Goal: Task Accomplishment & Management: Complete application form

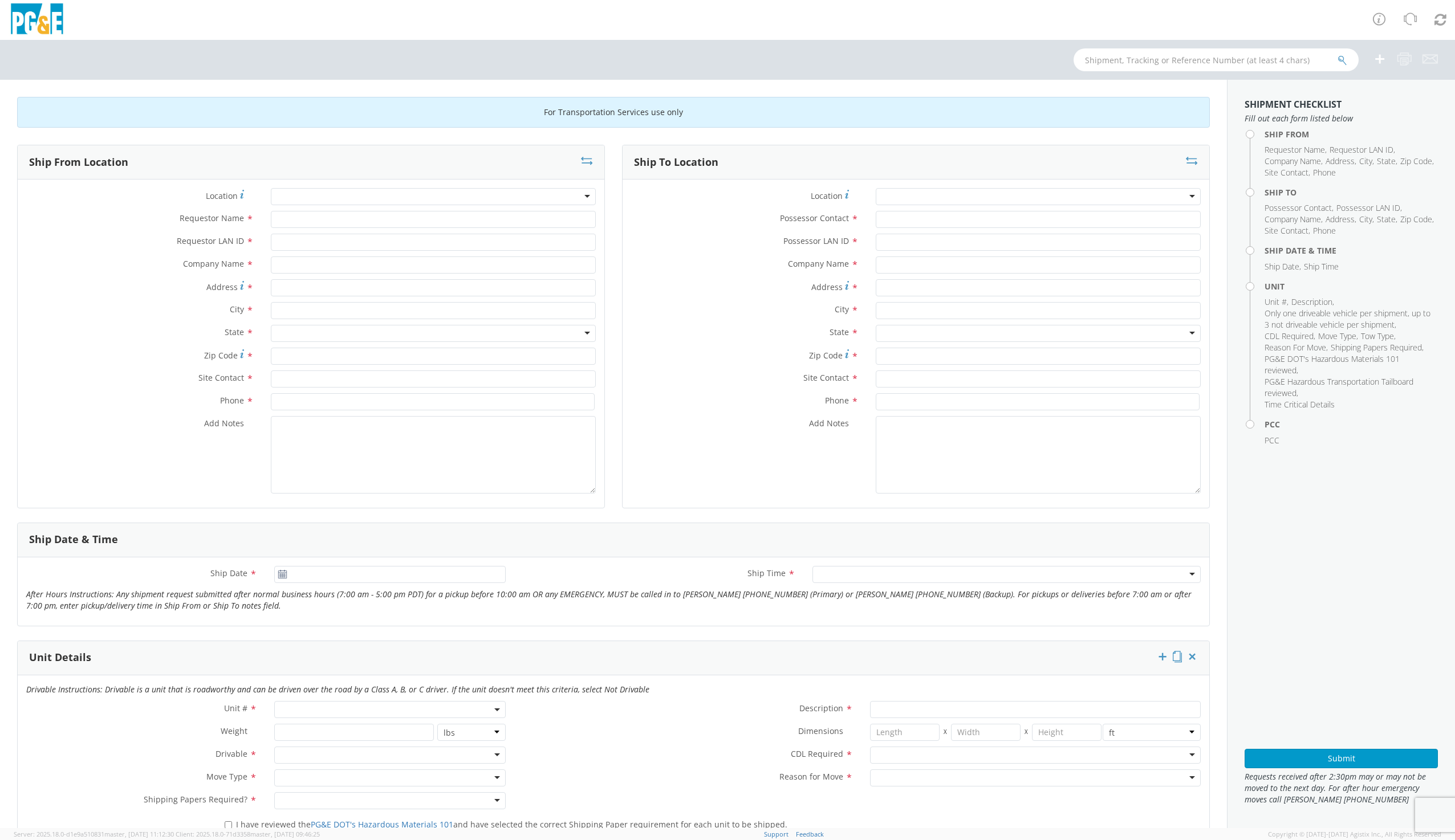
drag, startPoint x: 320, startPoint y: 197, endPoint x: 313, endPoint y: 197, distance: 7.0
click at [313, 197] on div at bounding box center [433, 196] width 325 height 17
type input "[PERSON_NAME]"
type input "PG&E"
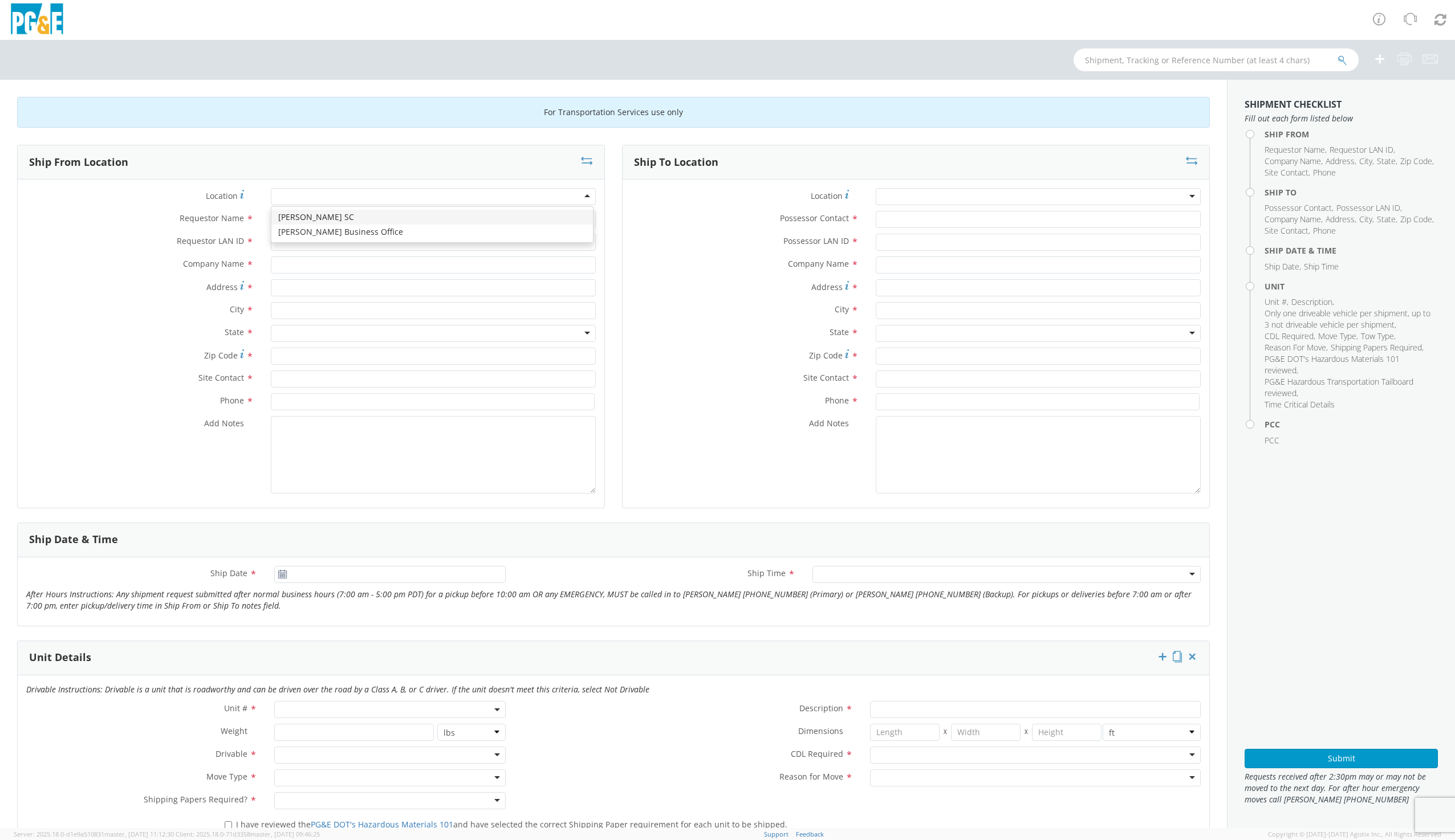
type input "[STREET_ADDRESS]"
type input "[PERSON_NAME]"
type input "95616"
click at [289, 224] on input "Requestor Name *" at bounding box center [433, 219] width 325 height 17
type input "g"
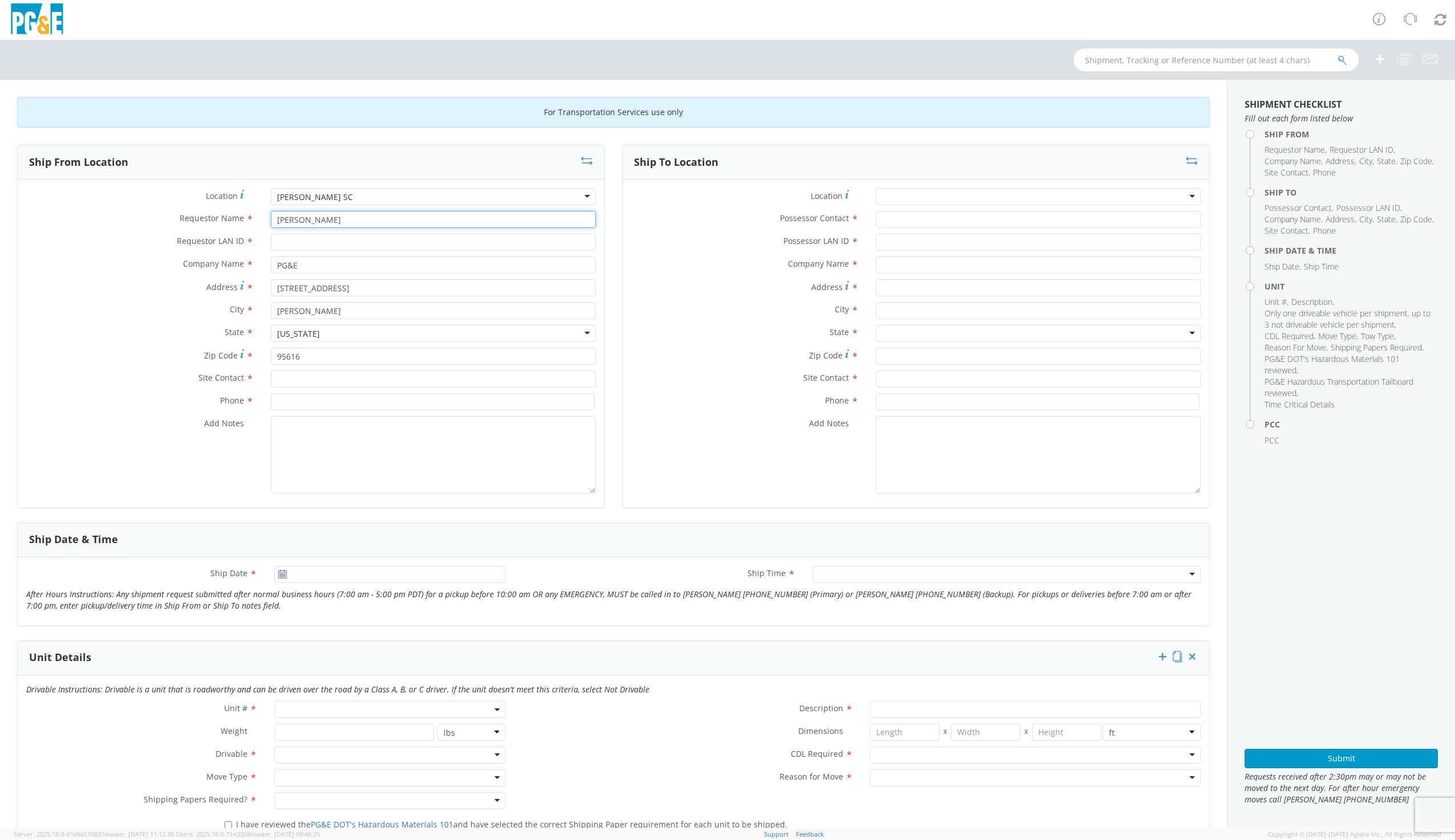
type input "[PERSON_NAME]"
type input "G1MN"
click at [287, 382] on input "text" at bounding box center [433, 379] width 325 height 17
type input "[PERSON_NAME]"
type input "9169973446"
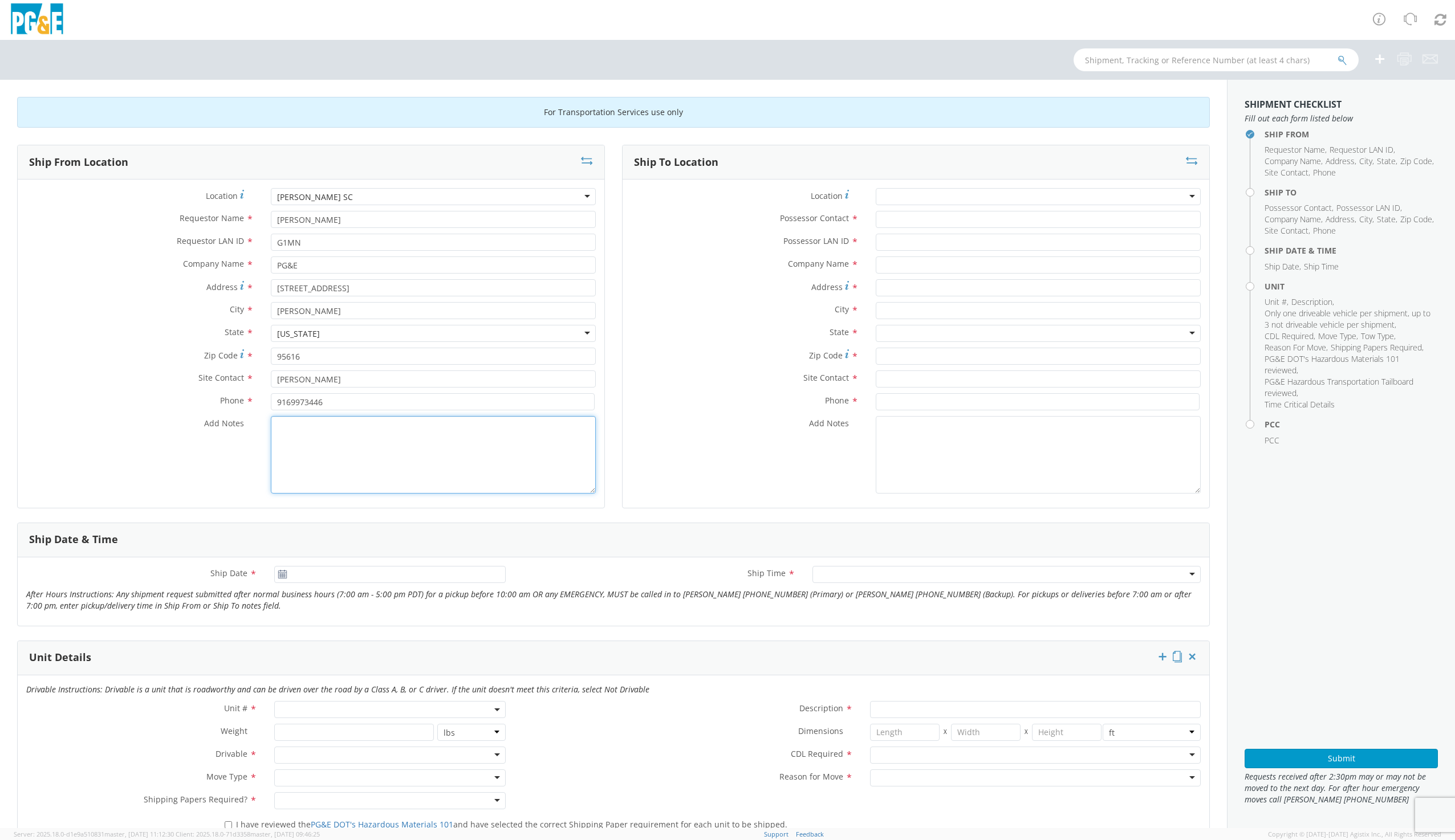
click at [357, 428] on textarea "Add Notes *" at bounding box center [433, 455] width 325 height 78
type textarea "[PERSON_NAME] WILL HAUL UNIT TO AUCTION [DATE]"
click at [897, 193] on div at bounding box center [1038, 196] width 325 height 17
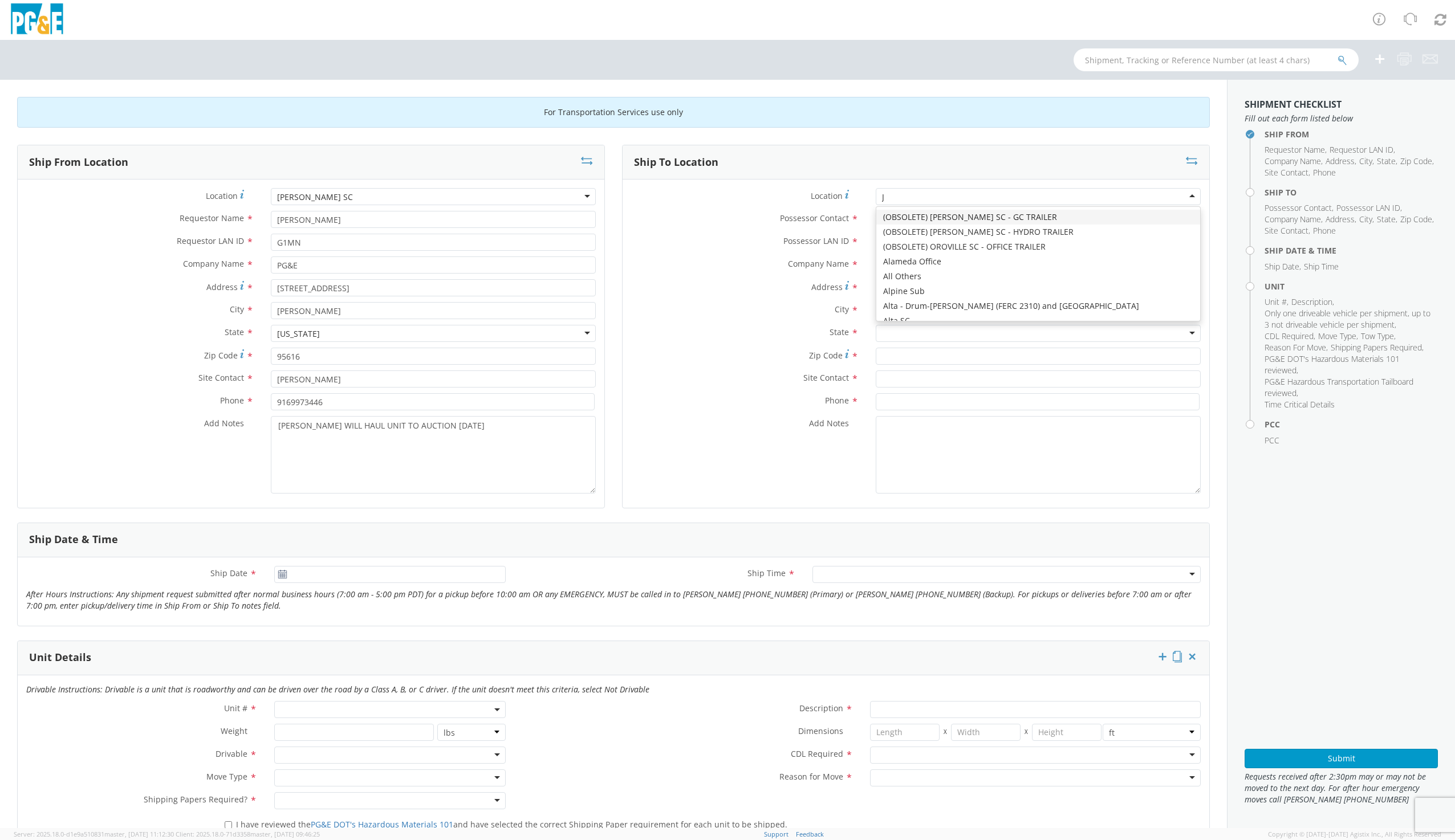
type input "JJ"
type input "PG&E"
type input "[STREET_ADDRESS][PERSON_NAME]"
type input "[PERSON_NAME]"
type input "95620"
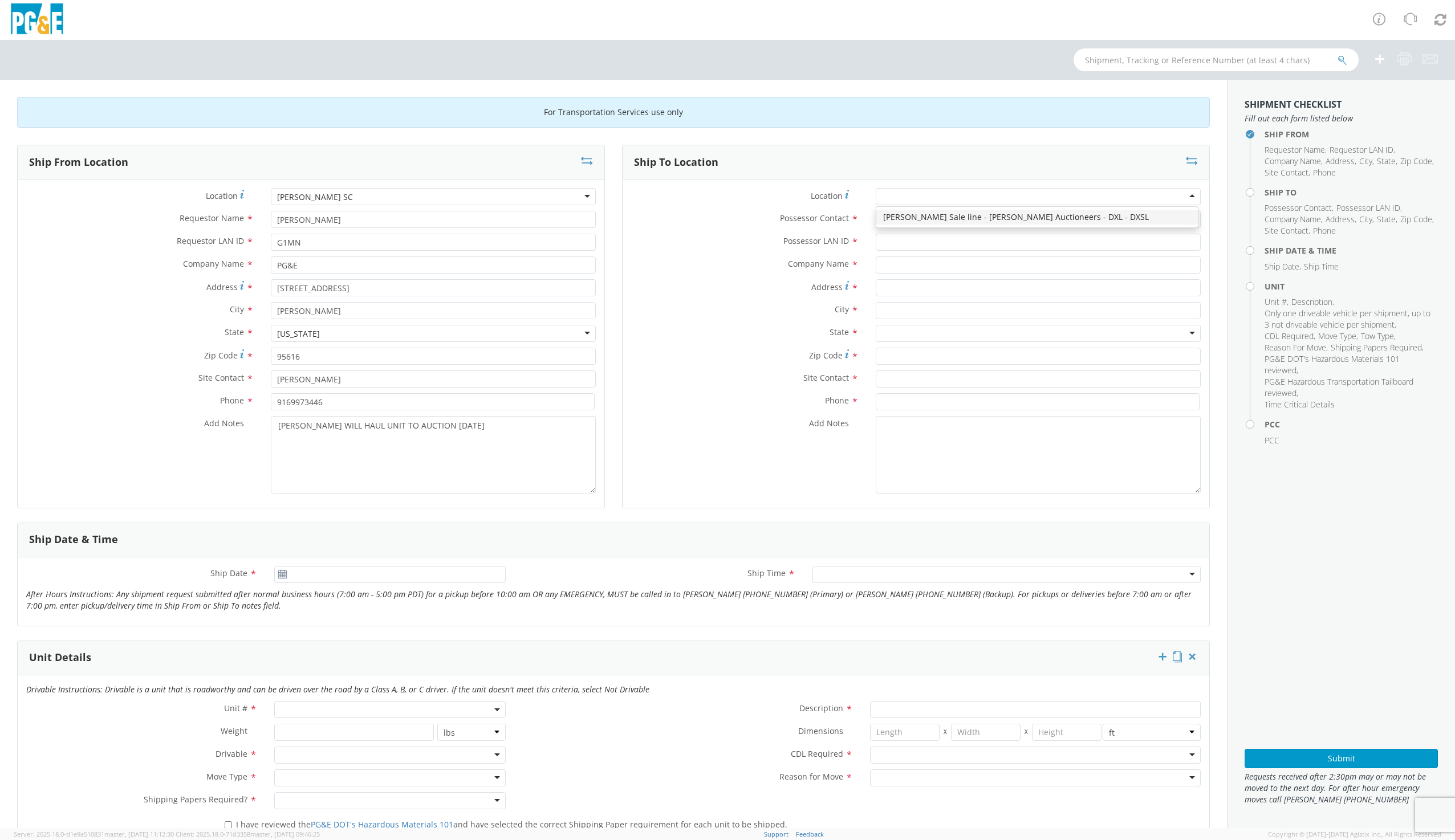
type input "[PHONE_NUMBER]"
click at [905, 217] on input "Possessor Contact *" at bounding box center [1038, 219] width 325 height 17
type input "[PERSON_NAME]"
type input "NONE"
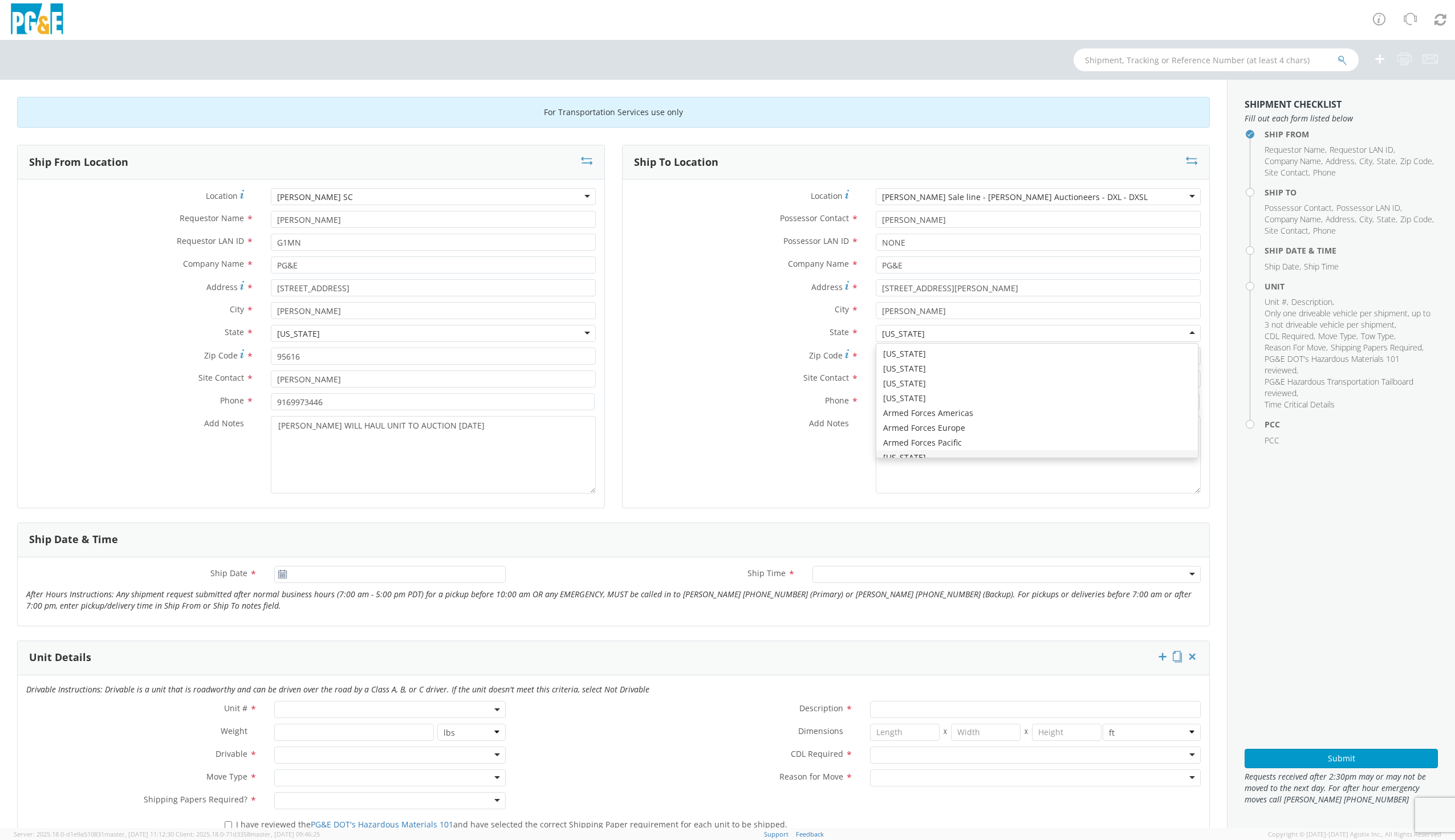
scroll to position [13, 0]
type input "[PERSON_NAME]"
drag, startPoint x: 489, startPoint y: 424, endPoint x: 272, endPoint y: 430, distance: 217.1
click at [272, 430] on textarea "[PERSON_NAME] WILL HAUL UNIT TO AUCTION [DATE]" at bounding box center [433, 455] width 325 height 78
click at [919, 431] on textarea "Add Notes *" at bounding box center [1038, 455] width 325 height 78
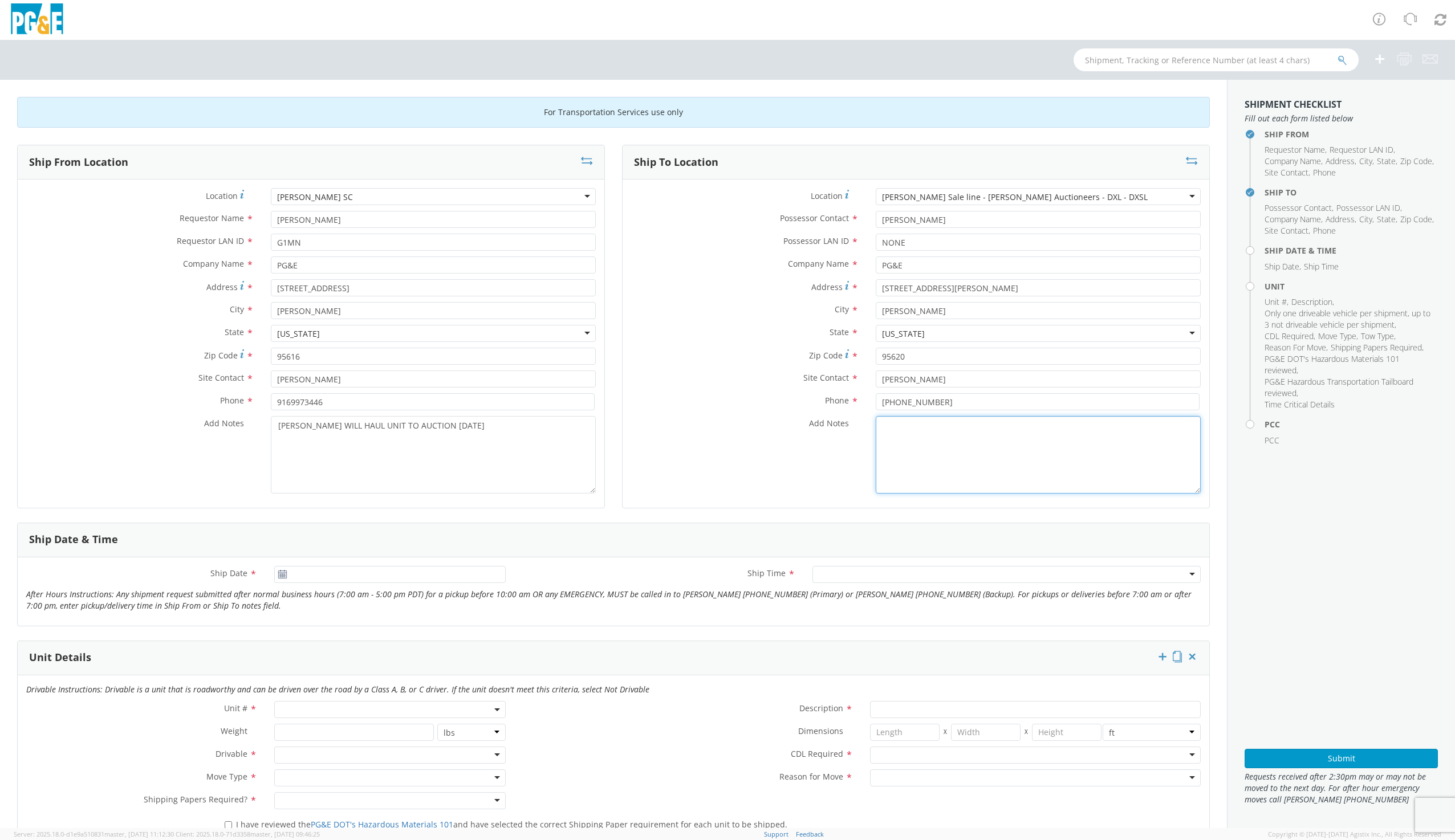
paste textarea "[PERSON_NAME] WILL HAUL UNIT TO AUCTION [DATE]"
type textarea "[PERSON_NAME] WILL HAUL UNIT TO AUCTION [DATE]"
click at [284, 575] on icon at bounding box center [282, 574] width 10 height 9
type input "[DATE]"
click at [299, 574] on input "[DATE]" at bounding box center [389, 574] width 231 height 17
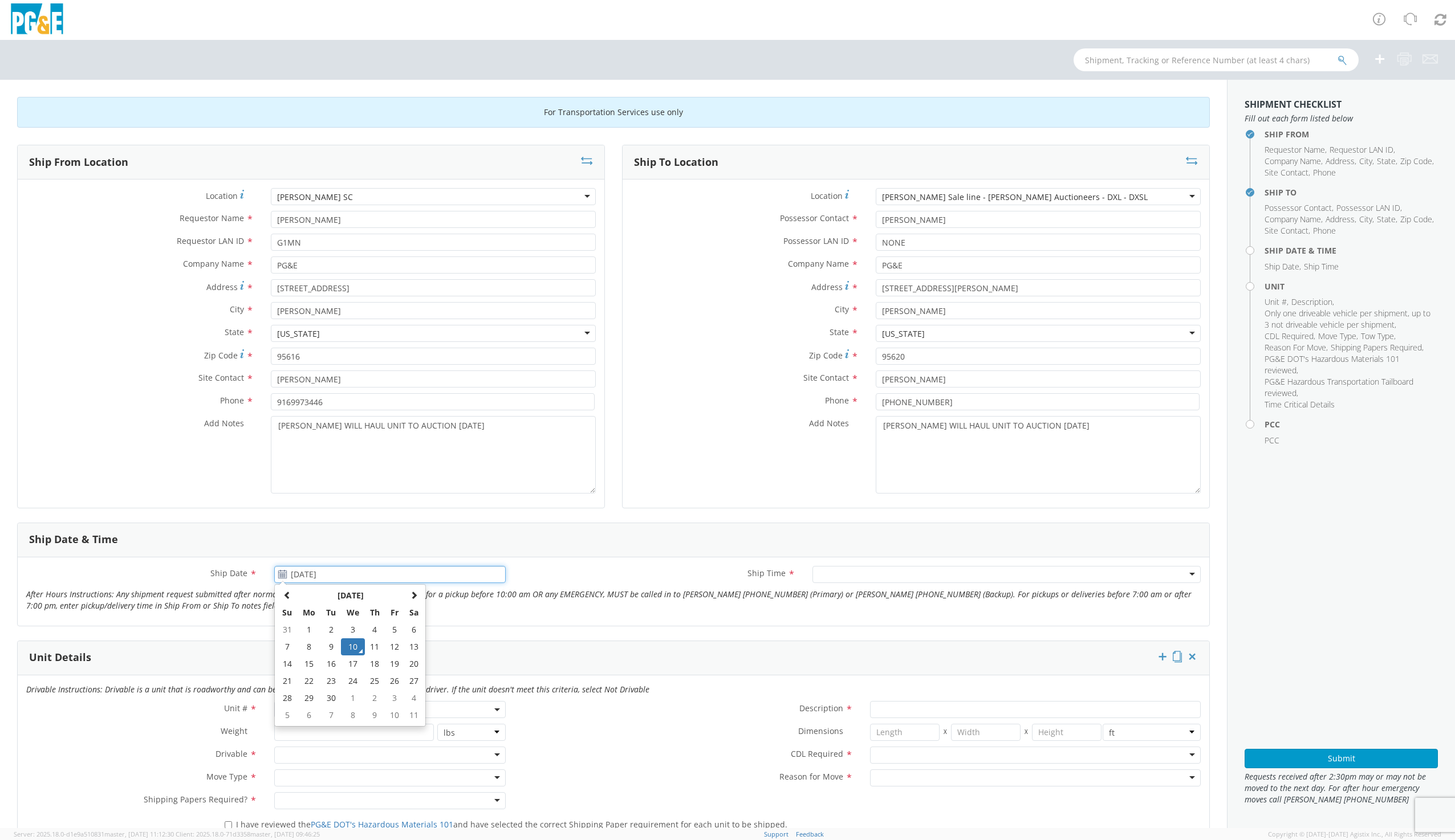
click at [349, 651] on td "10" at bounding box center [353, 647] width 24 height 17
click at [827, 575] on div at bounding box center [1007, 574] width 389 height 17
drag, startPoint x: 280, startPoint y: 708, endPoint x: 287, endPoint y: 708, distance: 7.0
click at [281, 708] on span at bounding box center [389, 709] width 231 height 17
click at [301, 730] on input "search" at bounding box center [389, 728] width 224 height 17
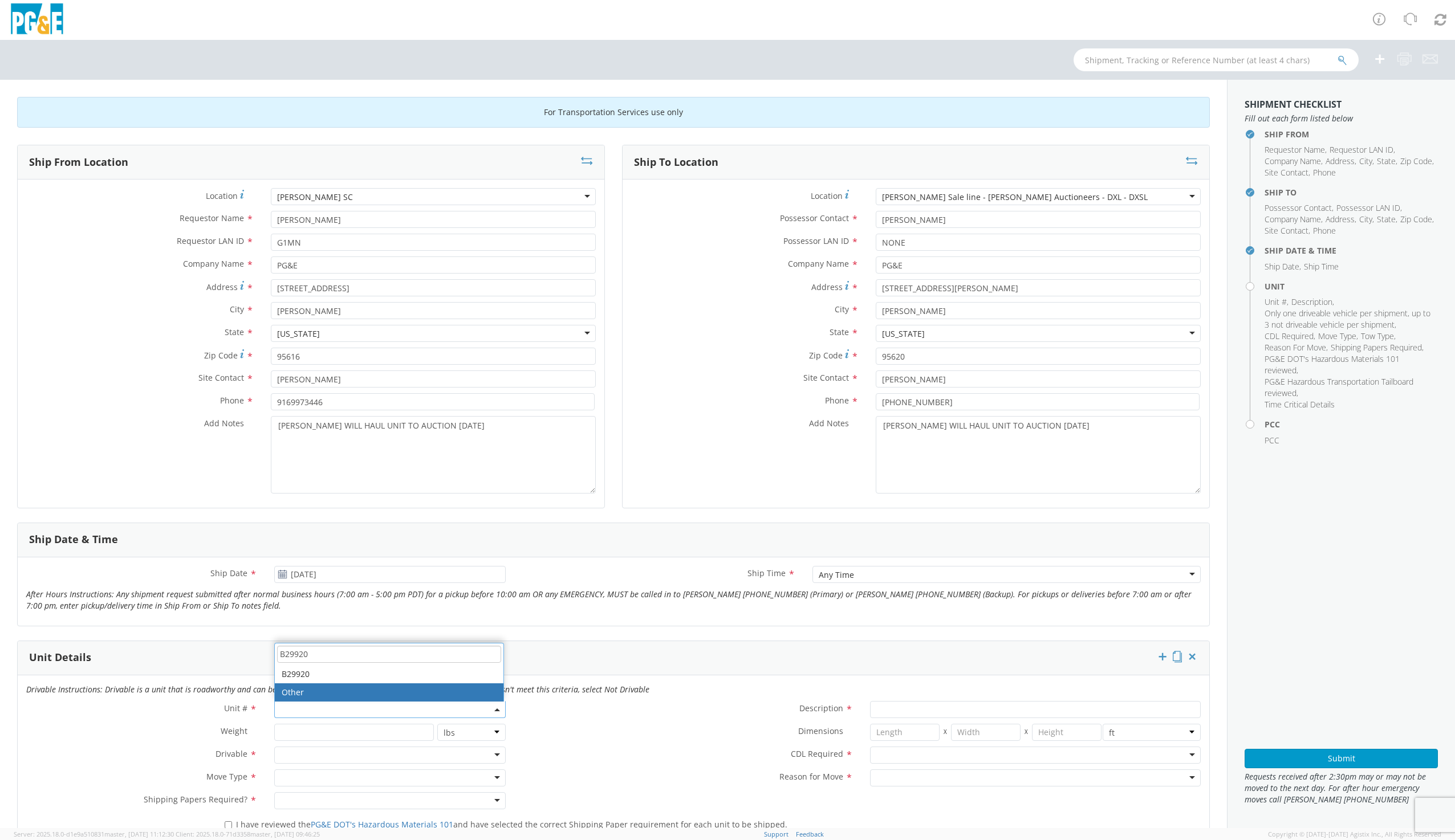
scroll to position [0, 0]
type input "B29920"
type input "TRUCK; TROUBLE W/AERIAL 4X4"
type input "19500"
select select "B29920"
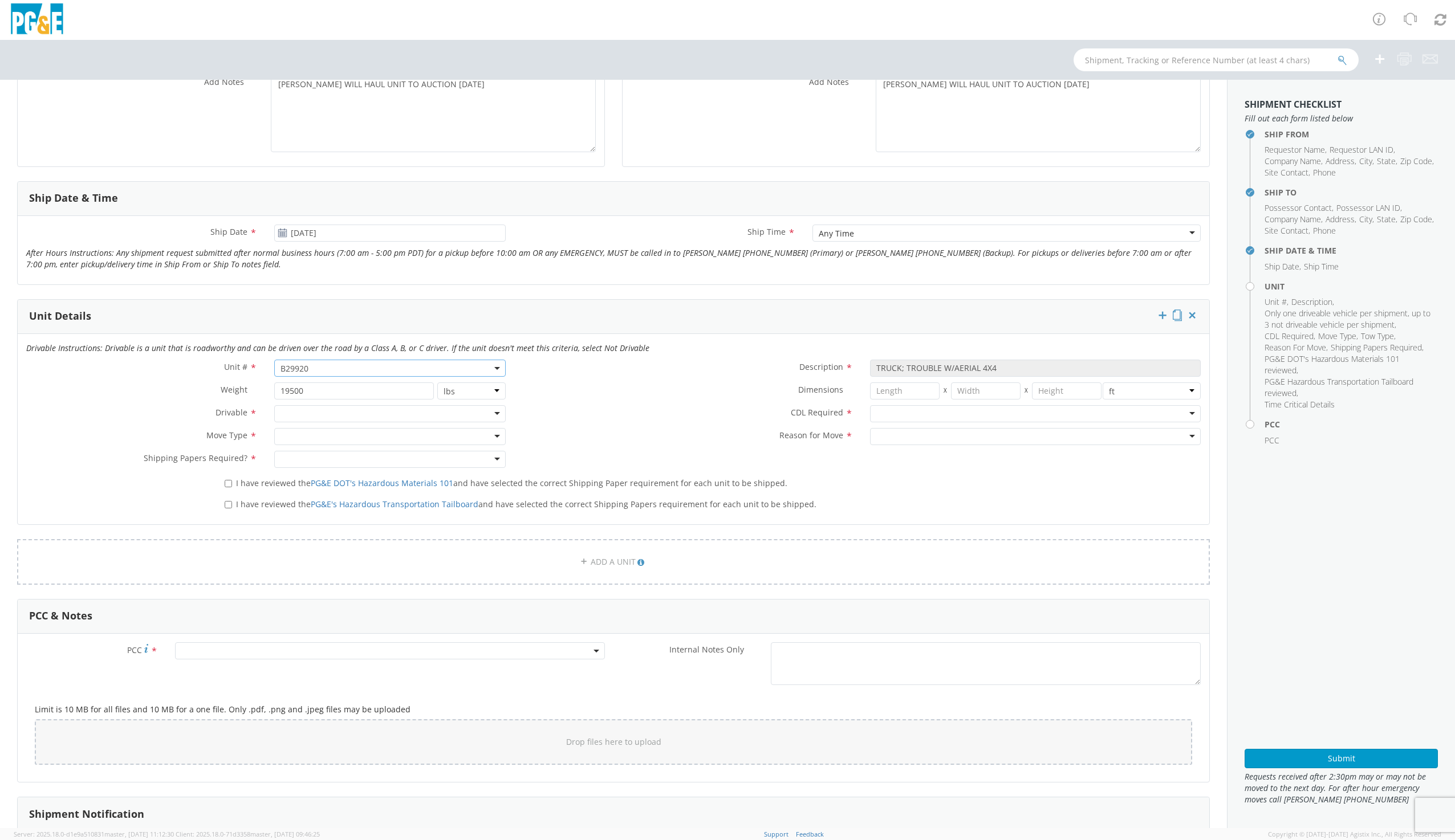
scroll to position [342, 0]
click at [309, 412] on div at bounding box center [389, 412] width 231 height 17
click at [315, 416] on div "Drivable" at bounding box center [389, 412] width 231 height 17
click at [309, 432] on div "Unit # * B29920 B29920 Description * TRUCK; TROUBLE W/AERIAL 4X4 Weight * 19500…" at bounding box center [613, 416] width 1191 height 114
click at [309, 435] on div at bounding box center [389, 436] width 231 height 17
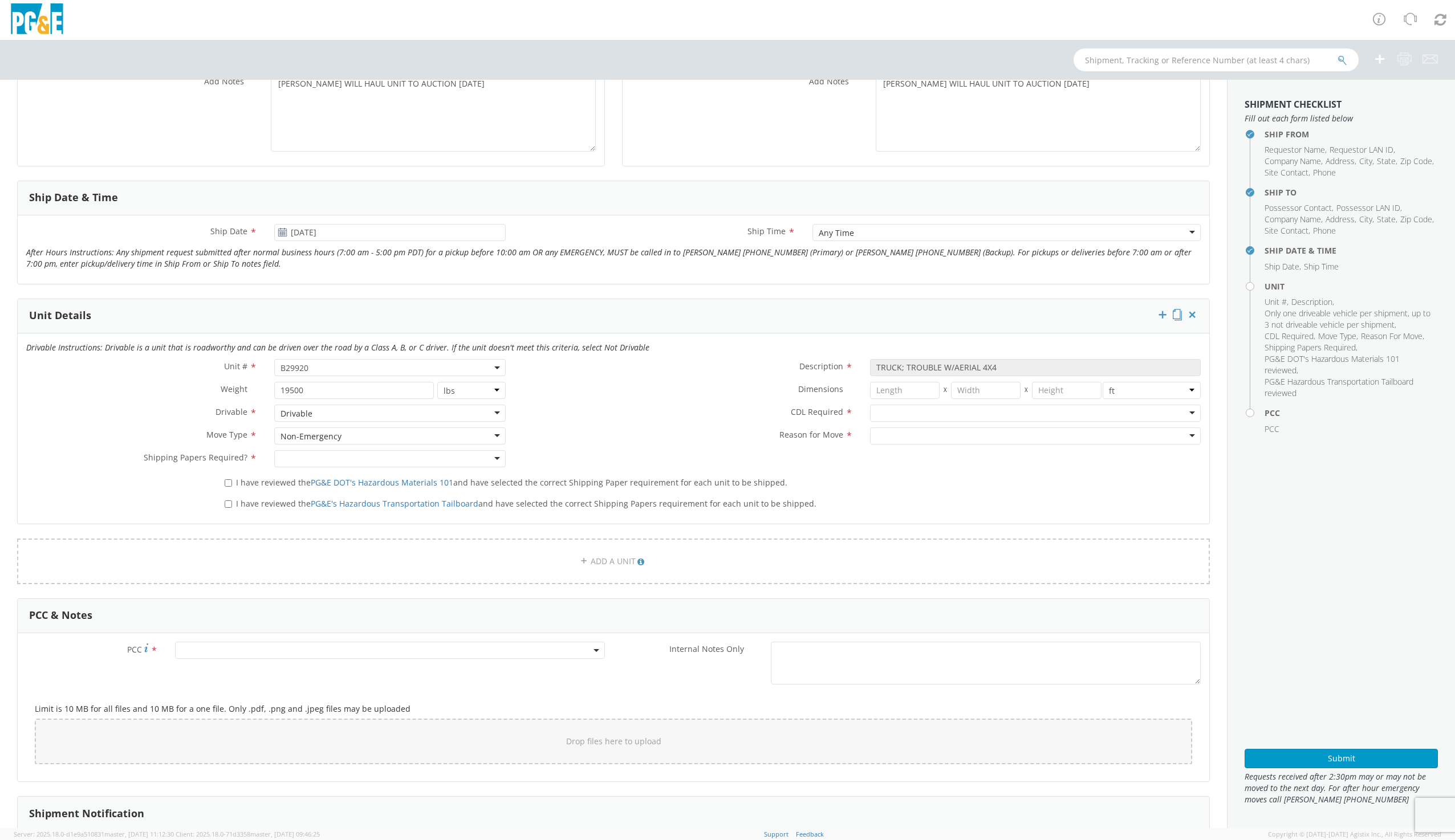
click at [293, 464] on div at bounding box center [389, 458] width 231 height 17
click at [233, 481] on label "I have reviewed the PG&E DOT's Hazardous Materials 101 and have selected the co…" at bounding box center [507, 482] width 565 height 13
click at [232, 481] on input "I have reviewed the PG&E DOT's Hazardous Materials 101 and have selected the co…" at bounding box center [228, 483] width 7 height 7
checkbox input "true"
click at [232, 503] on label "I have reviewed the PG&E's Hazardous Transportation Tailboard and have selected…" at bounding box center [521, 503] width 594 height 13
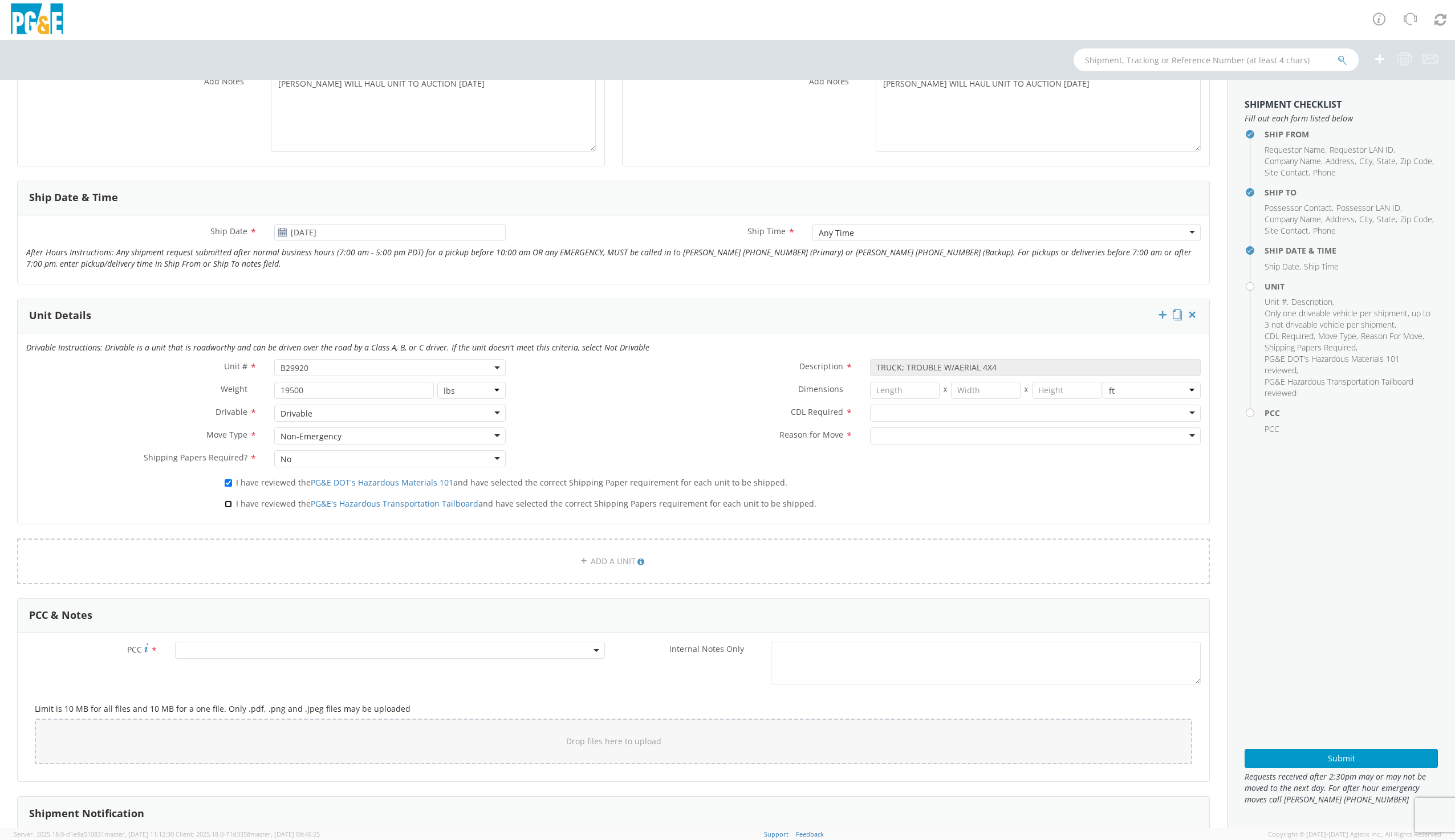
click at [232, 503] on input "I have reviewed the PG&E's Hazardous Transportation Tailboard and have selected…" at bounding box center [228, 504] width 7 height 7
checkbox input "true"
click at [327, 440] on div "Non-Emergency" at bounding box center [311, 436] width 61 height 11
click at [337, 419] on div "Drivable" at bounding box center [389, 412] width 231 height 17
click at [329, 438] on div "Non-Emergency" at bounding box center [311, 436] width 61 height 11
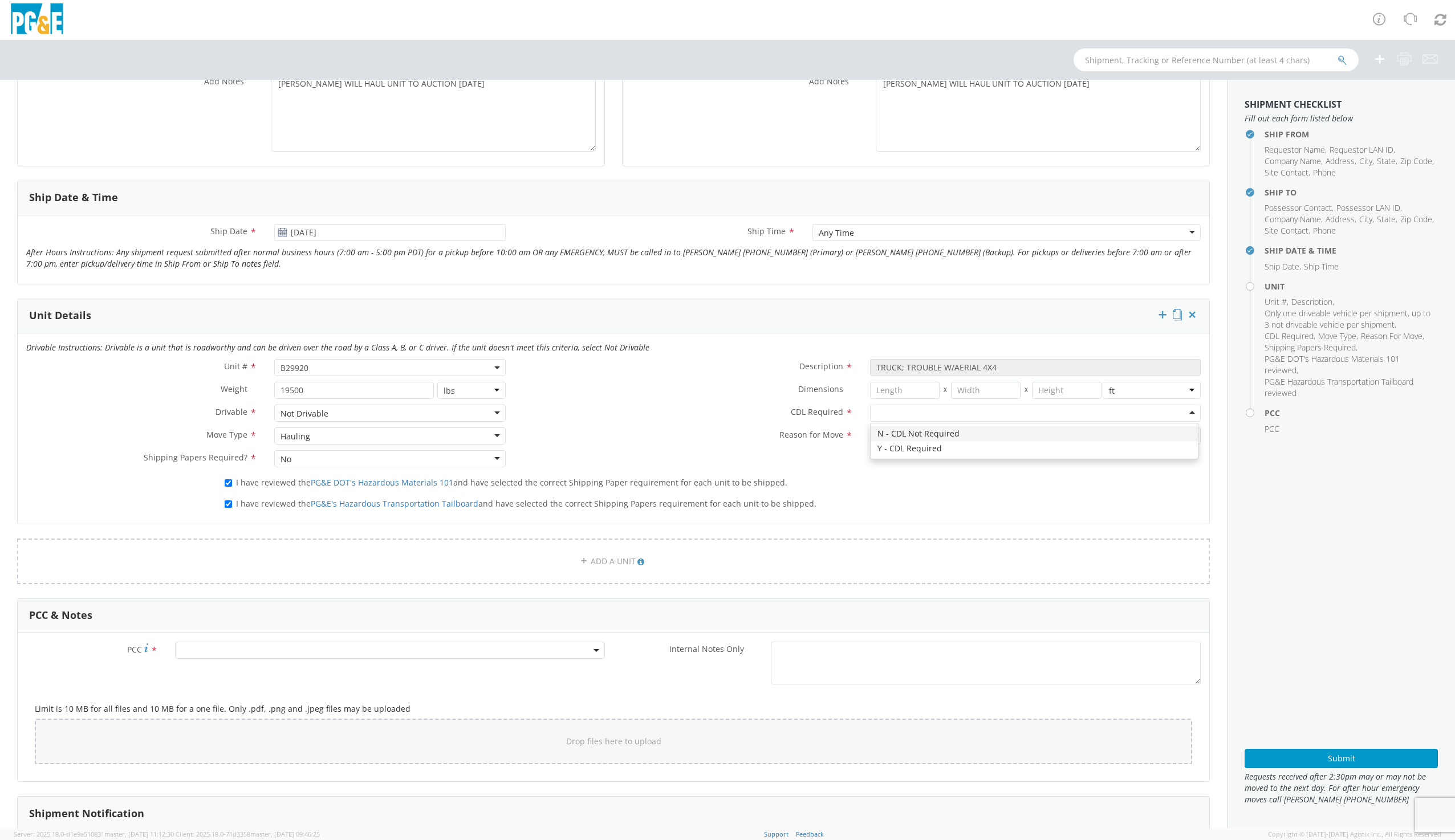
click at [901, 416] on div at bounding box center [1035, 412] width 331 height 17
click at [890, 436] on div at bounding box center [1035, 436] width 331 height 17
click at [426, 433] on div "Hauling" at bounding box center [389, 436] width 231 height 17
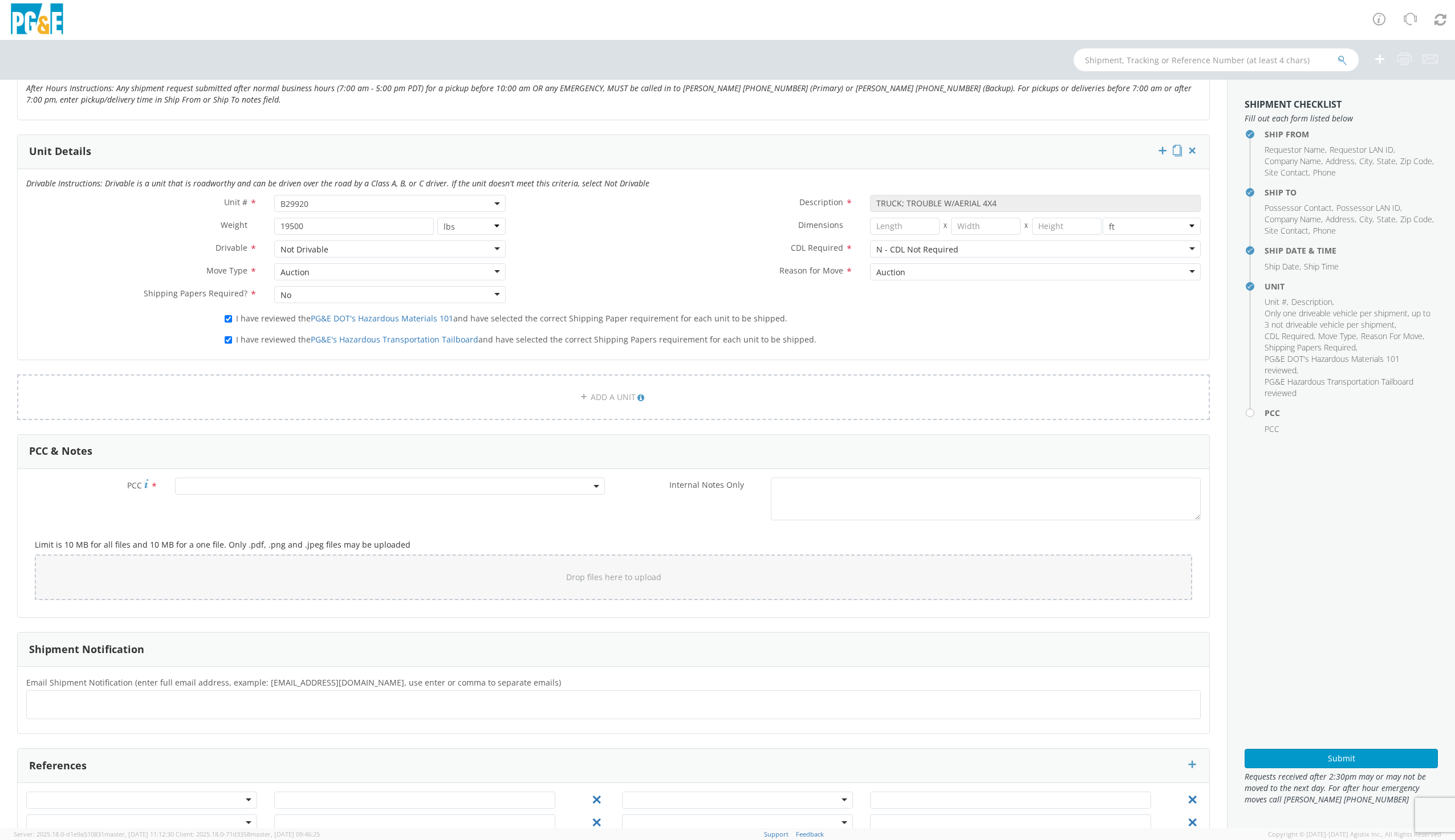
scroll to position [513, 0]
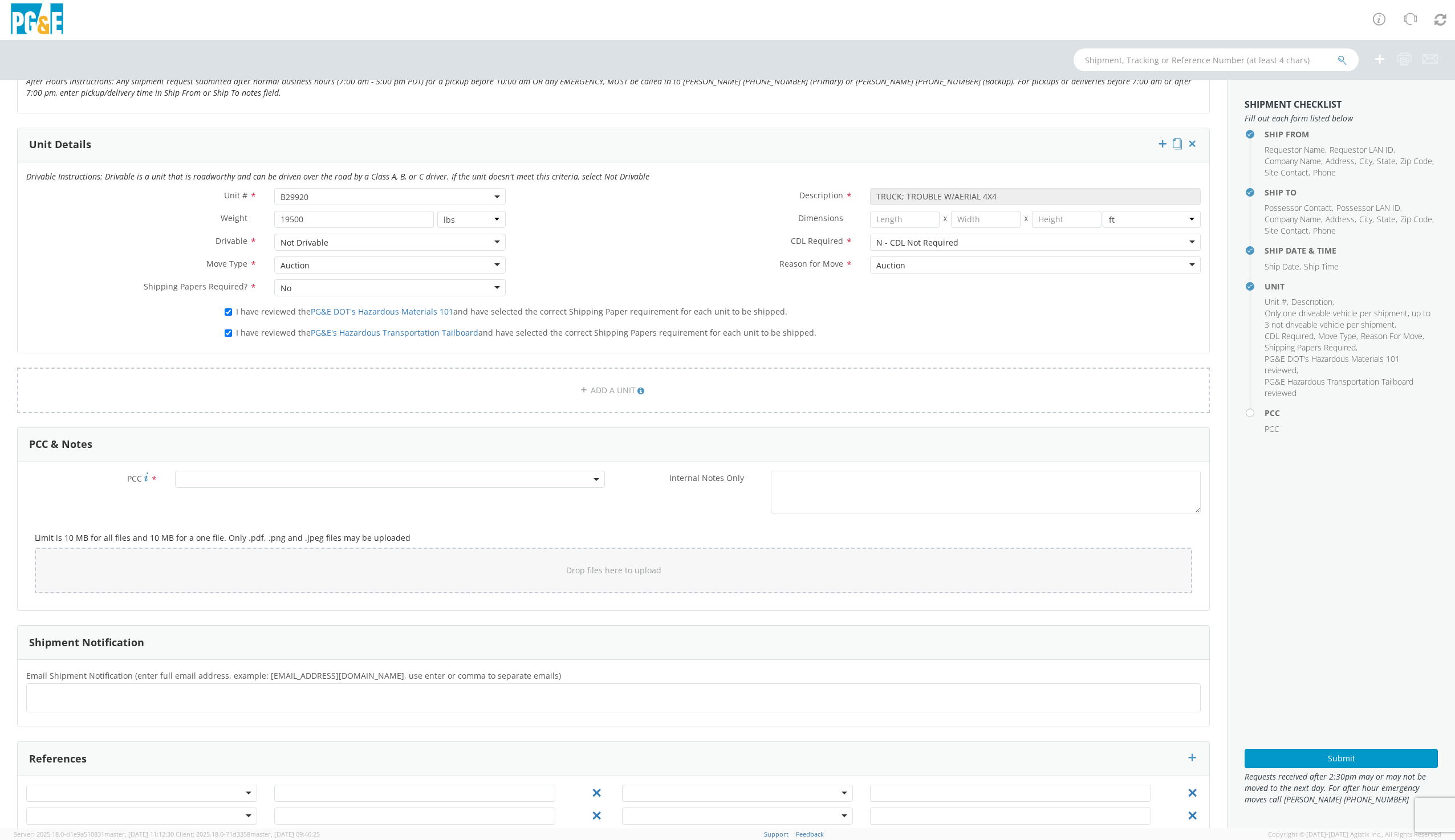
click at [336, 240] on div "Not Drivable" at bounding box center [389, 241] width 231 height 17
click at [195, 480] on span at bounding box center [390, 479] width 430 height 17
click at [200, 504] on input "number" at bounding box center [388, 498] width 421 height 17
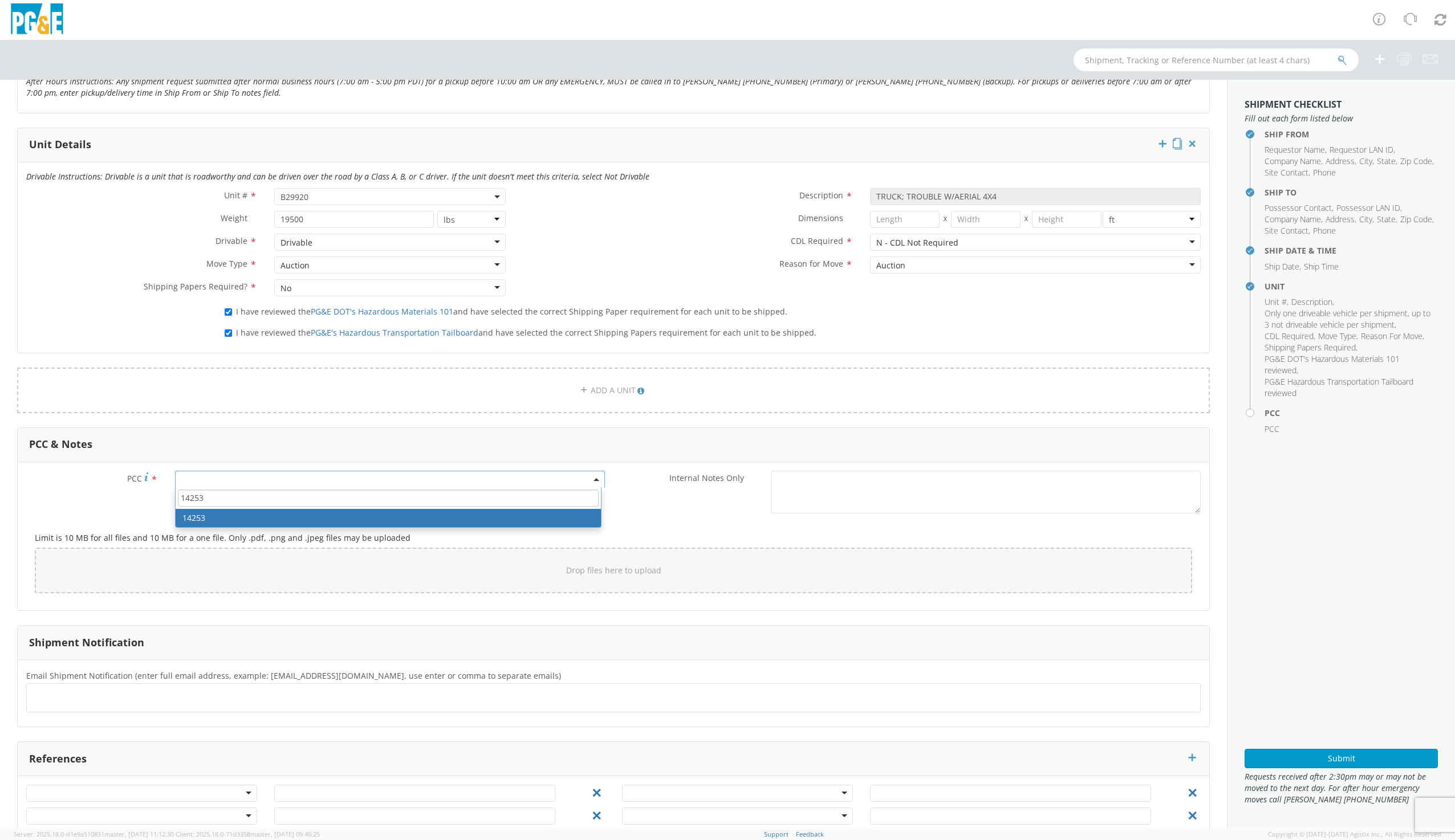
type input "14253"
select select "14253"
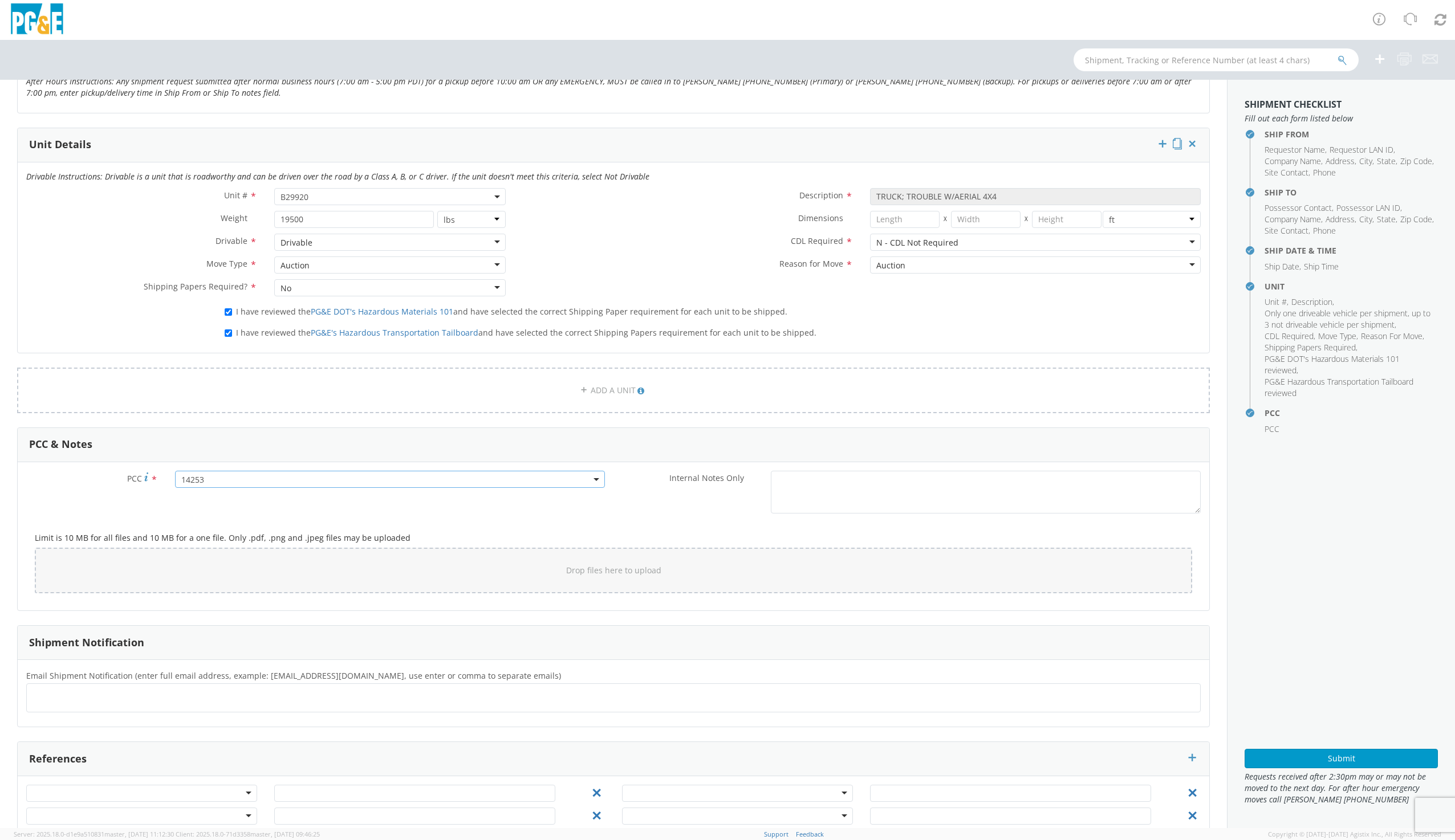
click at [139, 696] on ul at bounding box center [613, 698] width 1164 height 19
type input "[EMAIL_ADDRESS][DOMAIN_NAME]"
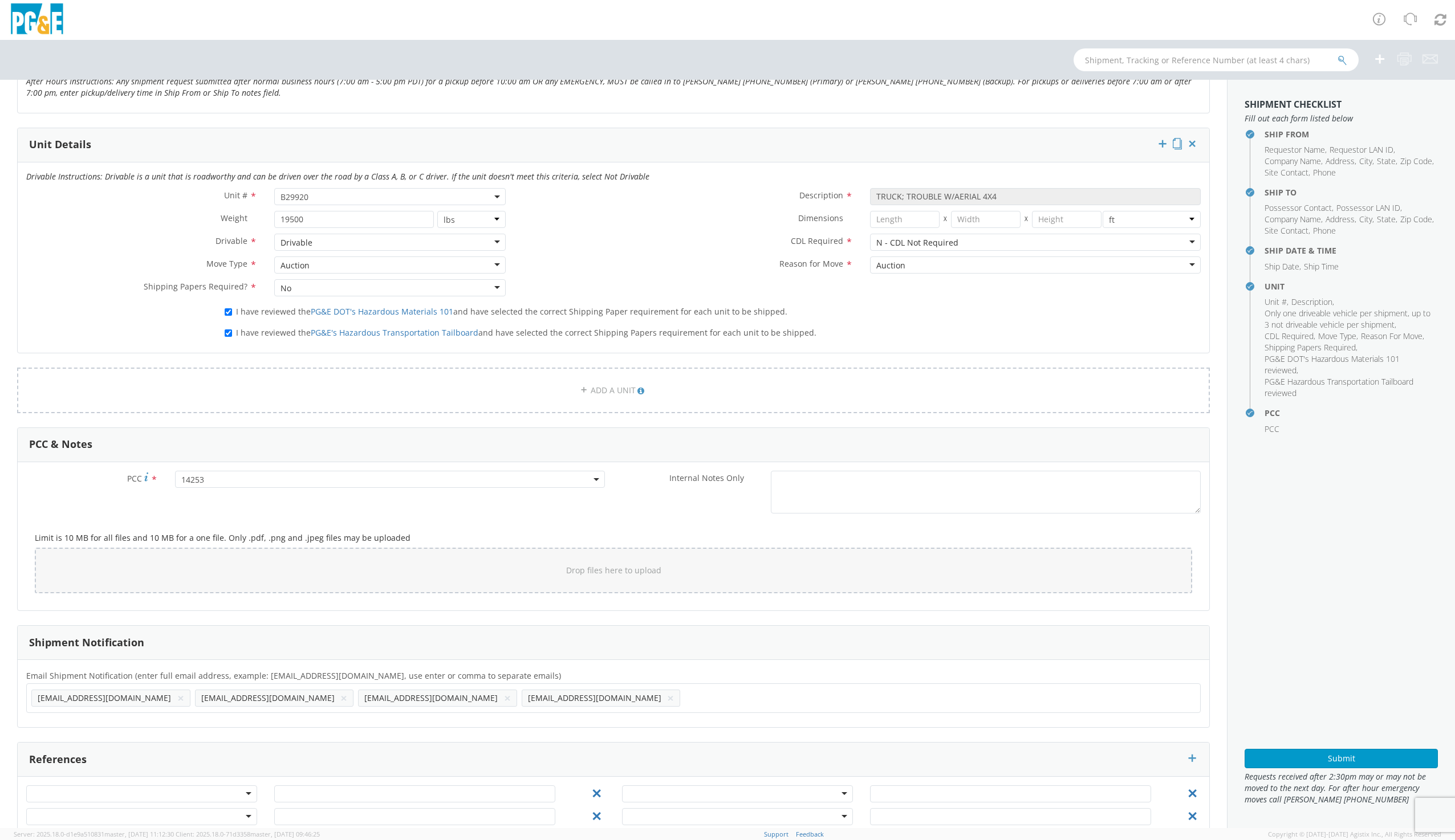
scroll to position [539, 0]
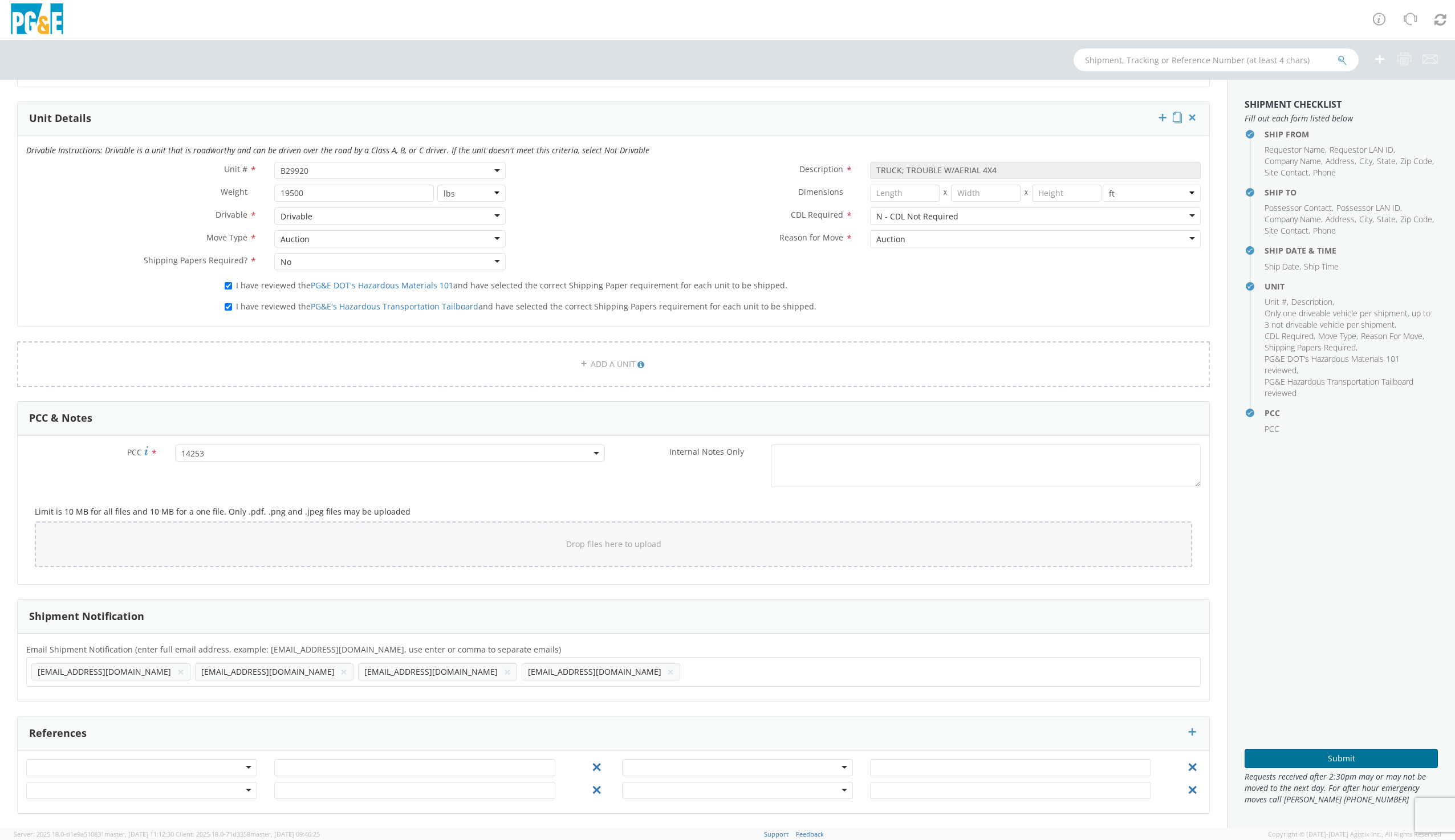
click at [1282, 758] on button "Submit" at bounding box center [1341, 758] width 193 height 19
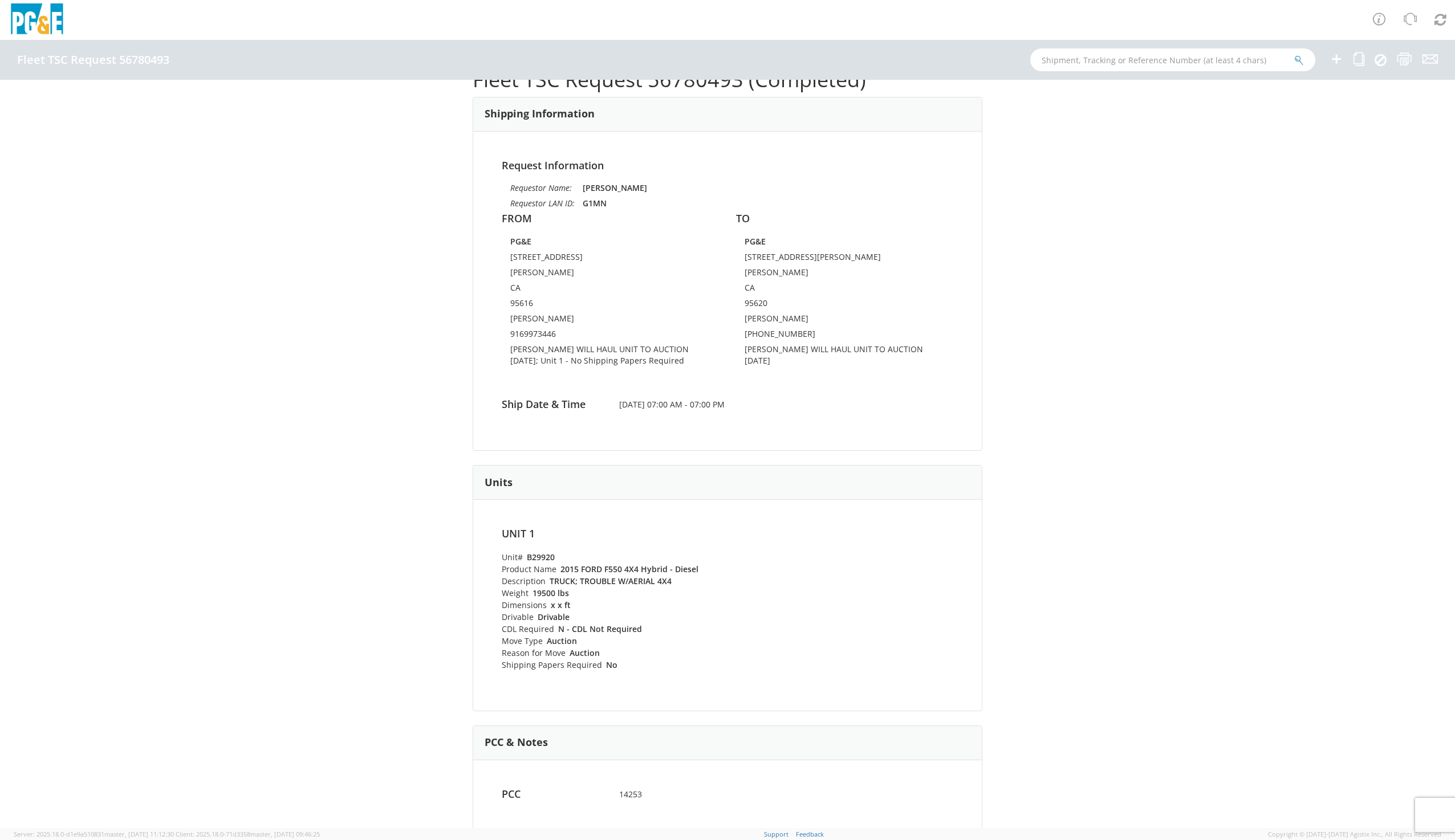
scroll to position [57, 0]
